Goal: Transaction & Acquisition: Purchase product/service

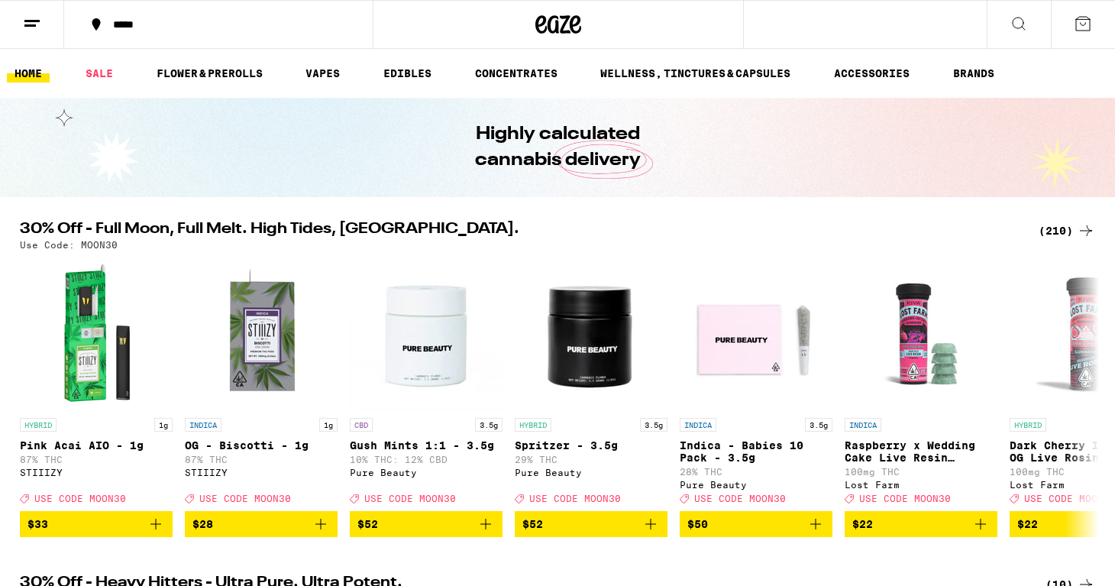
click at [1061, 227] on div "(210)" at bounding box center [1066, 230] width 57 height 18
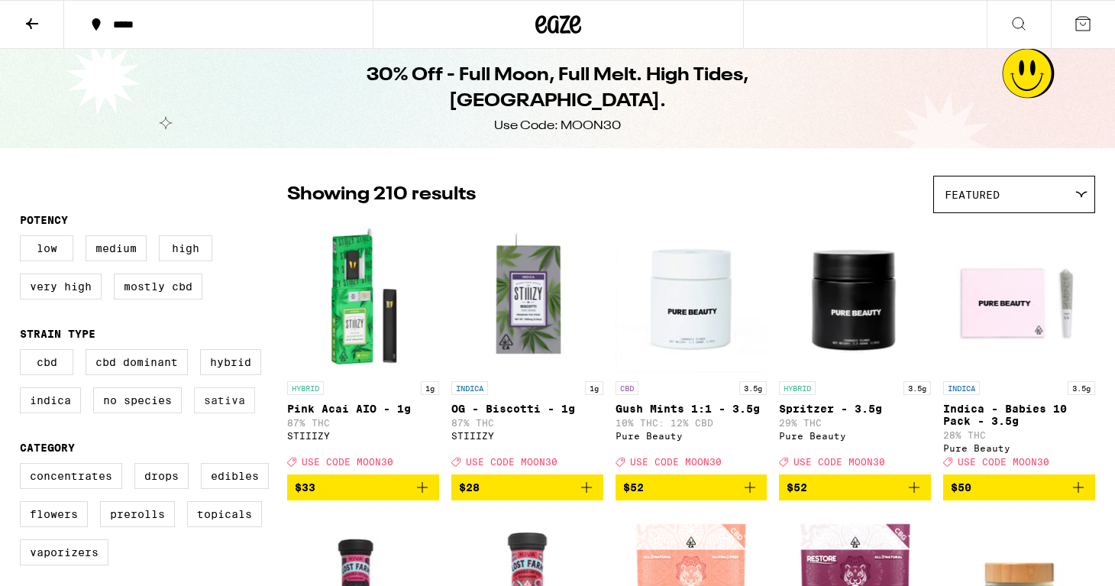
click at [226, 407] on label "Sativa" at bounding box center [224, 400] width 61 height 26
click at [24, 352] on input "Sativa" at bounding box center [23, 351] width 1 height 1
checkbox input "true"
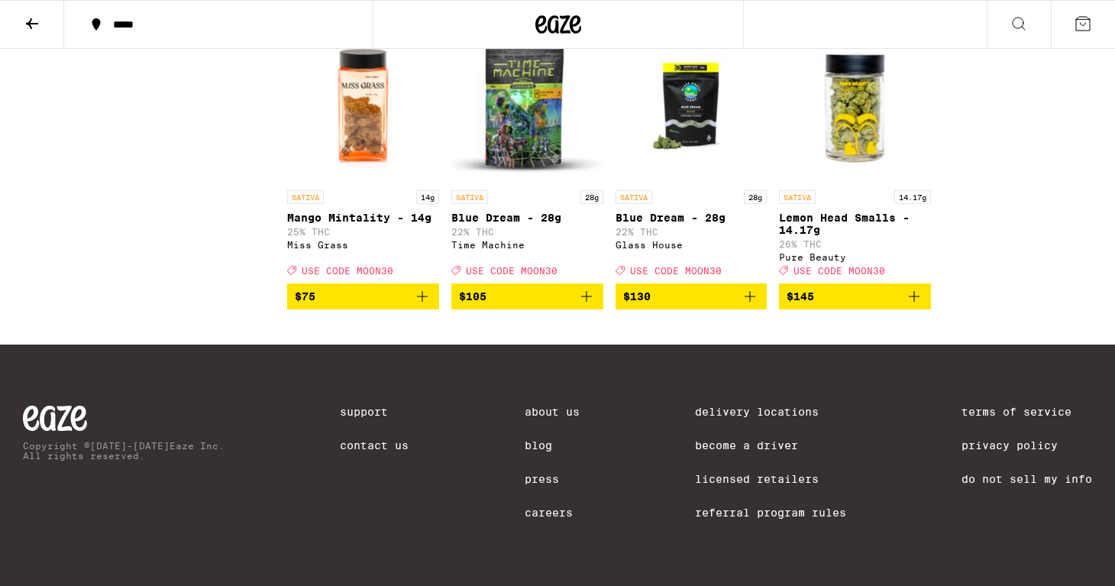
scroll to position [3143, 0]
